Goal: Task Accomplishment & Management: Use online tool/utility

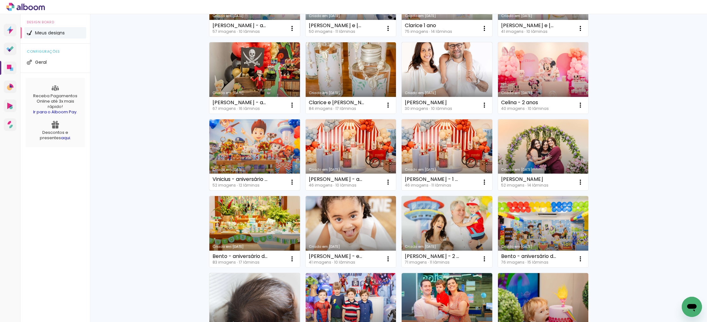
scroll to position [158, 0]
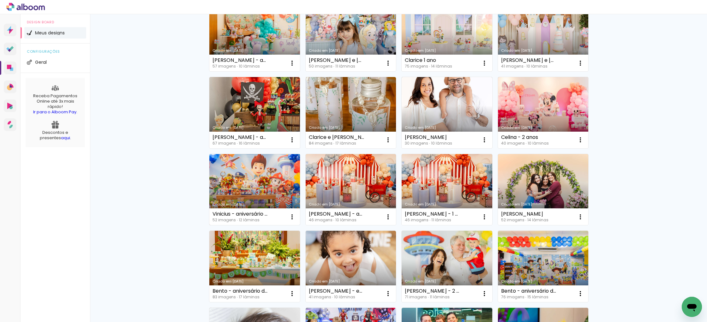
click at [257, 175] on link "Criado em [DATE]" at bounding box center [254, 189] width 91 height 71
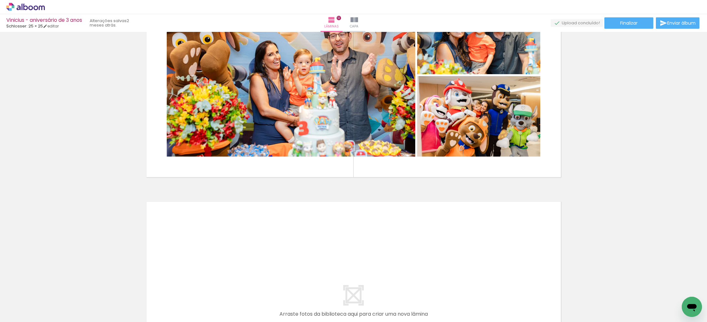
scroll to position [2632, 0]
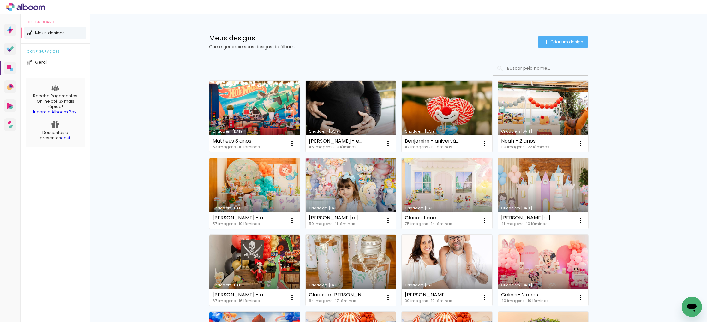
click at [378, 118] on link "Criado em [DATE]" at bounding box center [351, 116] width 91 height 71
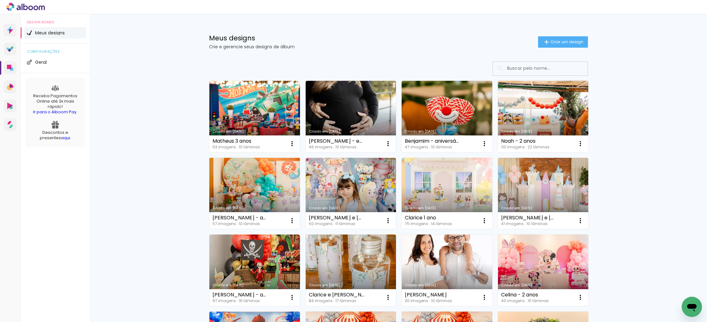
click at [278, 186] on link "Criado em [DATE]" at bounding box center [254, 193] width 91 height 71
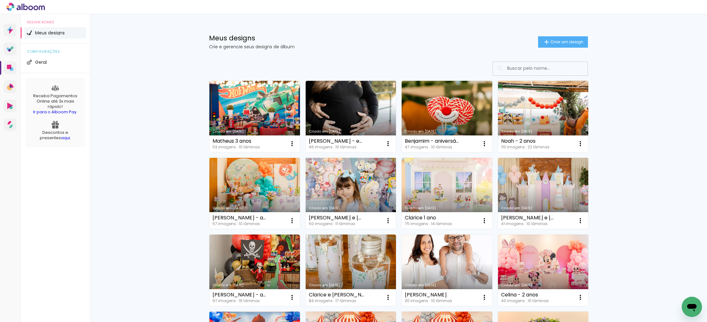
click at [330, 180] on link "Criado em [DATE]" at bounding box center [351, 193] width 91 height 71
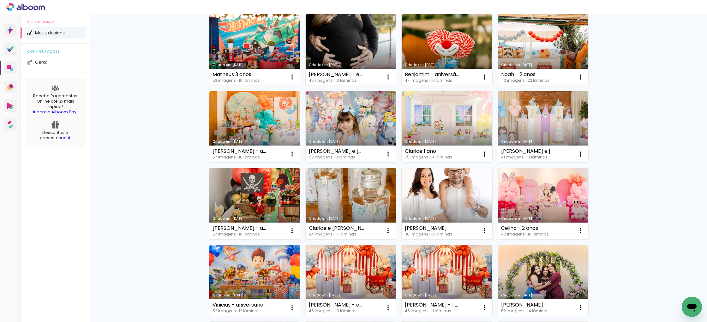
scroll to position [76, 0]
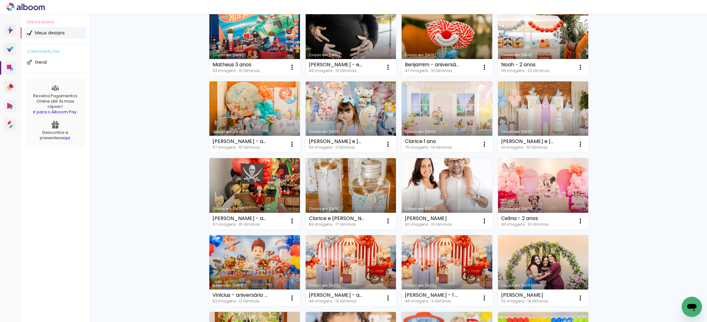
click at [452, 106] on link "Criado em [DATE]" at bounding box center [447, 116] width 91 height 71
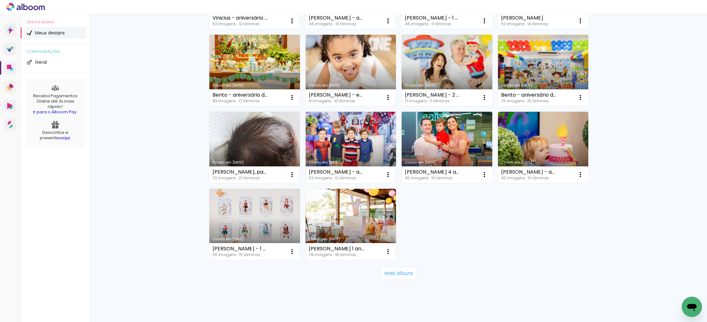
scroll to position [354, 0]
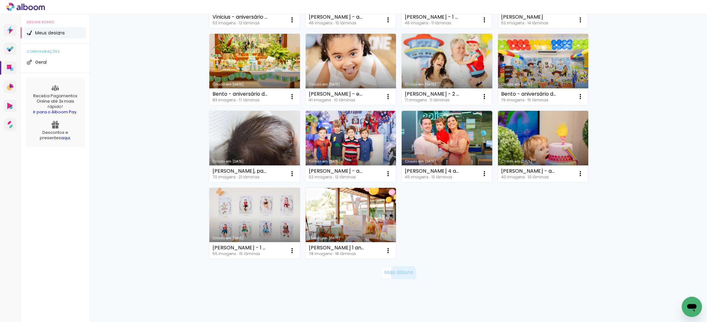
click at [0, 0] on slot "Mais álbuns" at bounding box center [0, 0] width 0 height 0
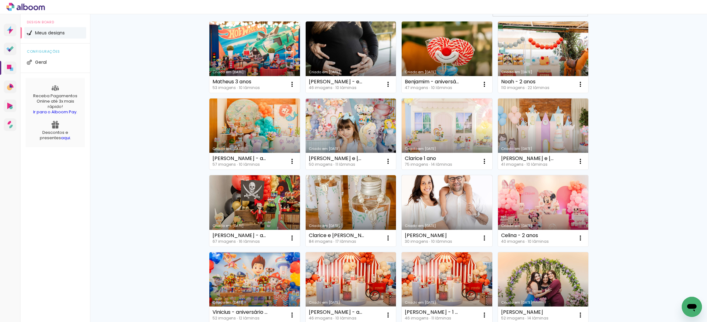
scroll to position [0, 0]
